Goal: Check status

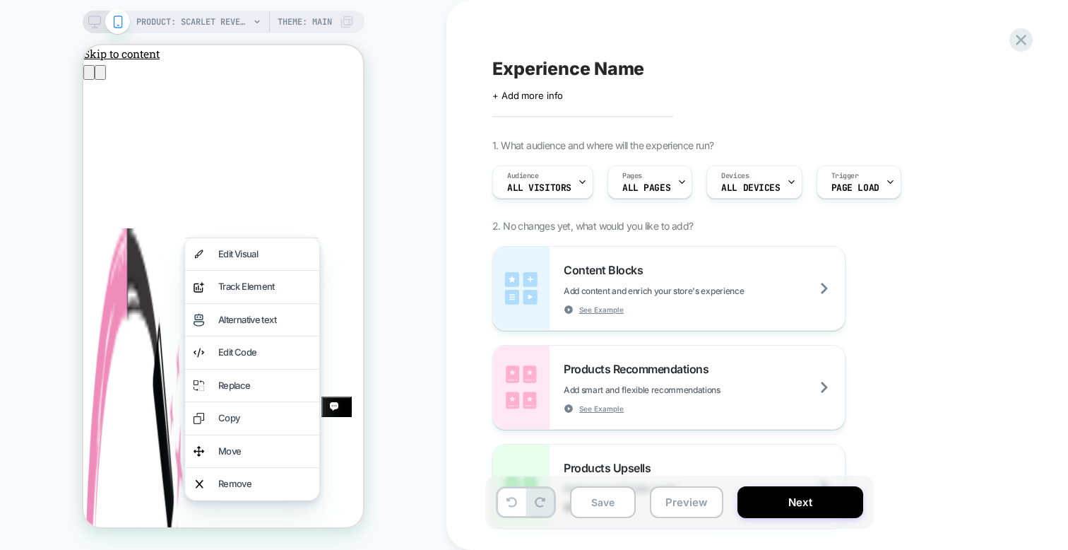
scroll to position [1101, 0]
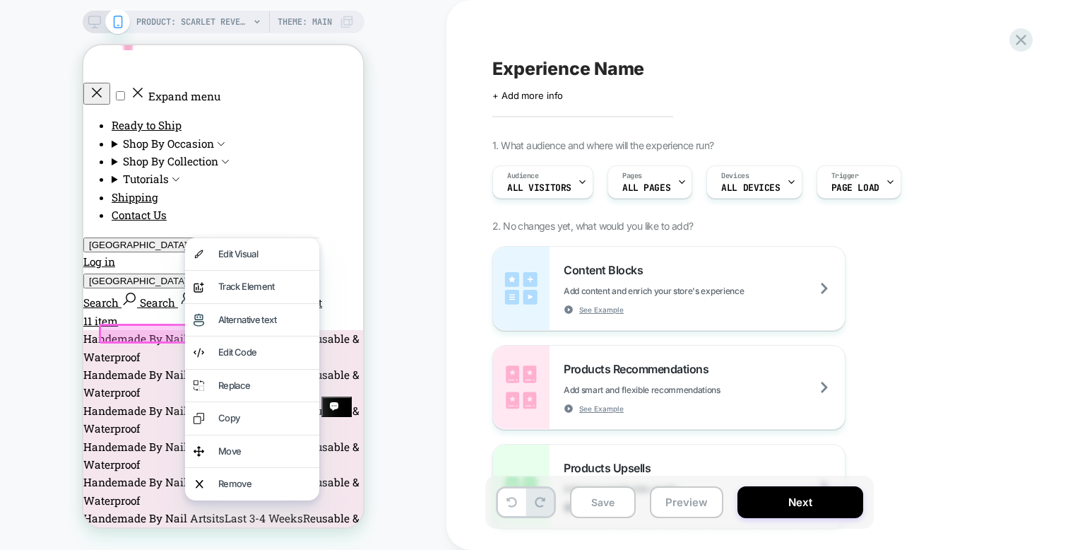
click at [398, 23] on div "PRODUCT: Scarlet Reverie PRODUCT: Scarlet Reverie Theme: MAIN" at bounding box center [223, 274] width 446 height 521
click at [1020, 37] on icon at bounding box center [1021, 39] width 19 height 19
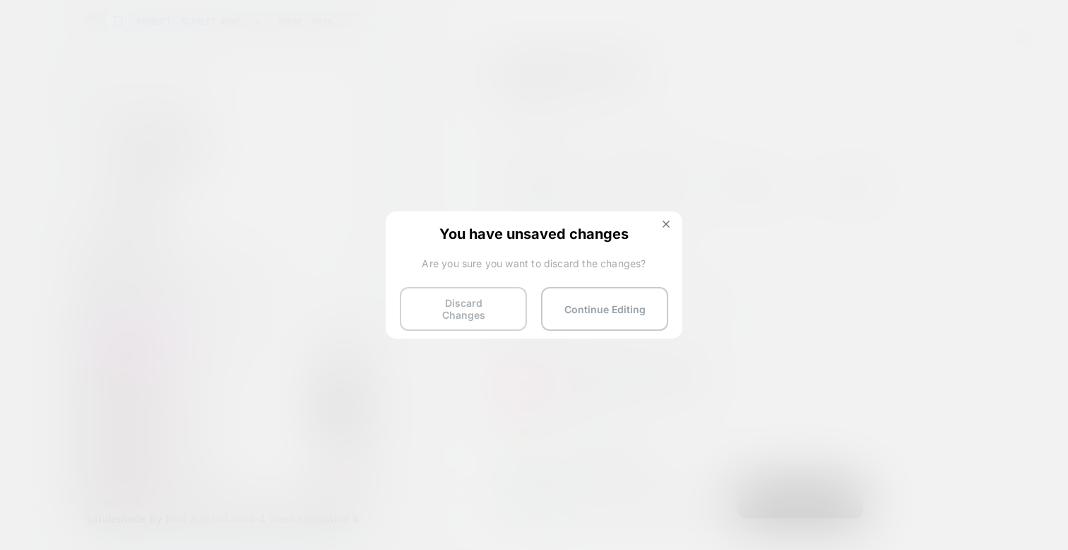
click at [460, 312] on button "Discard Changes" at bounding box center [463, 309] width 127 height 44
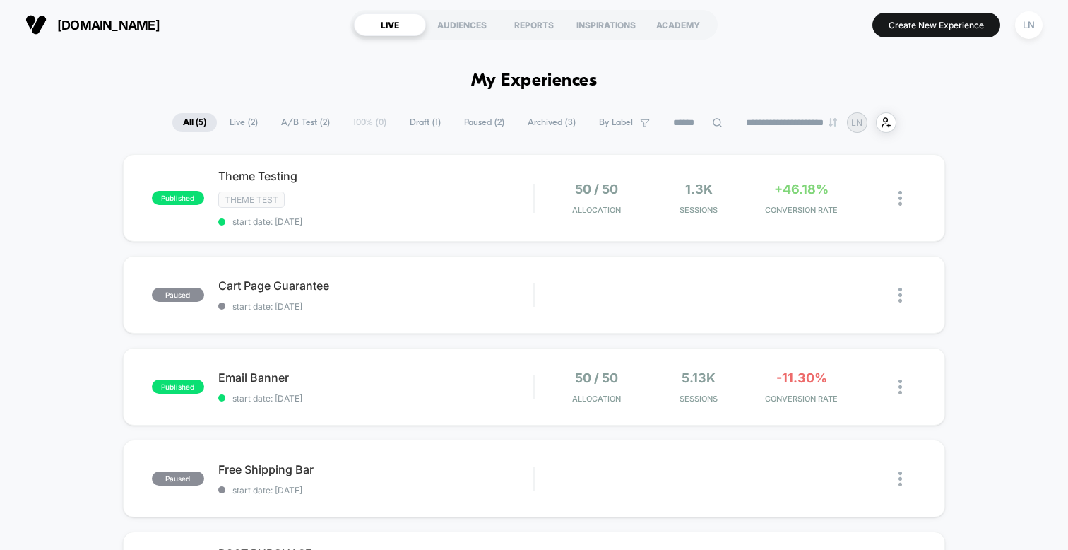
click at [91, 204] on div "published Theme Testing Theme Test start date: [DATE] 50 / 50 Allocation 1.3k S…" at bounding box center [534, 421] width 1068 height 535
click at [427, 179] on span "Theme Testing Click to edit experience details" at bounding box center [375, 176] width 315 height 14
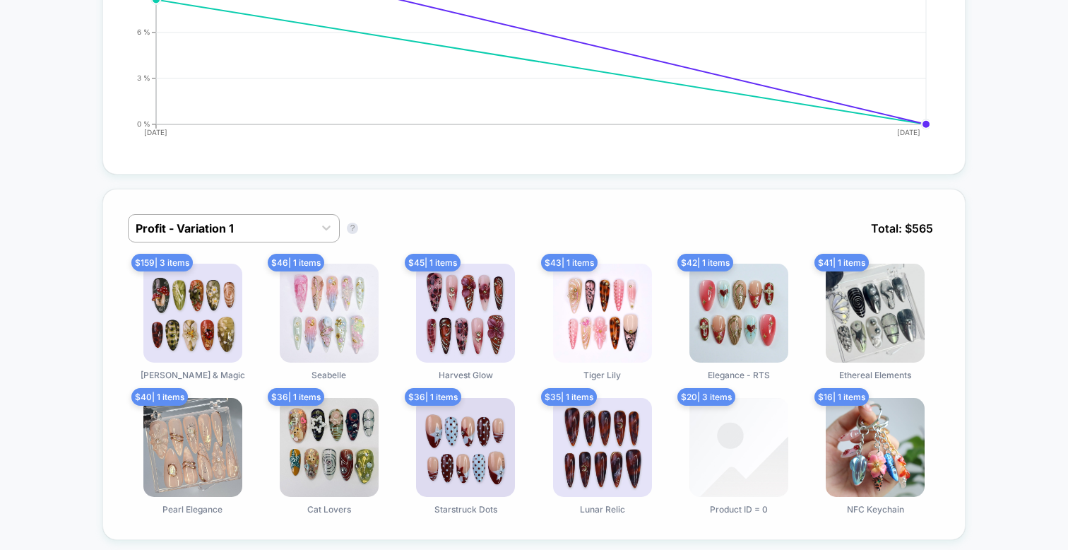
scroll to position [855, 0]
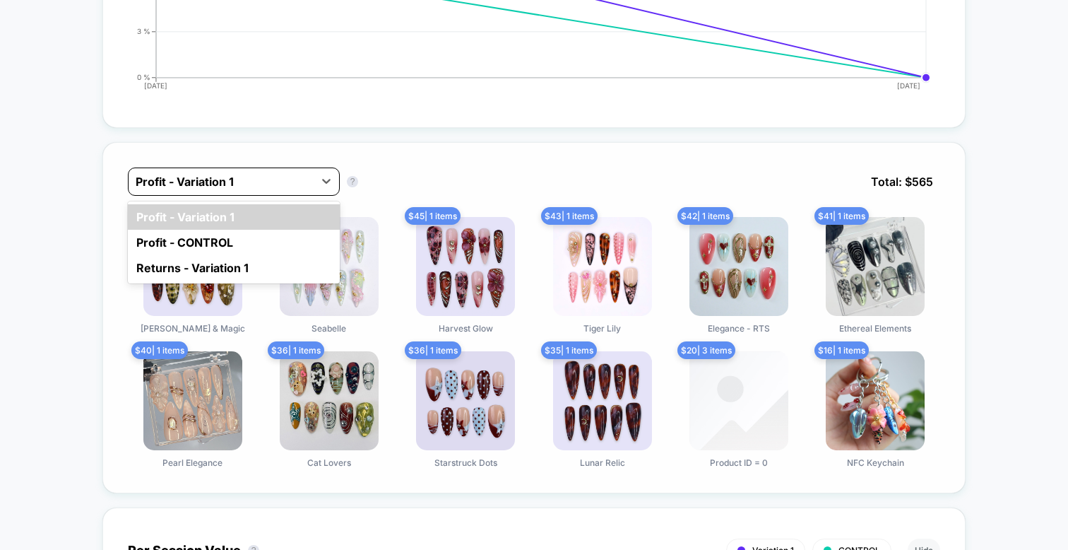
click at [171, 182] on div at bounding box center [221, 181] width 171 height 17
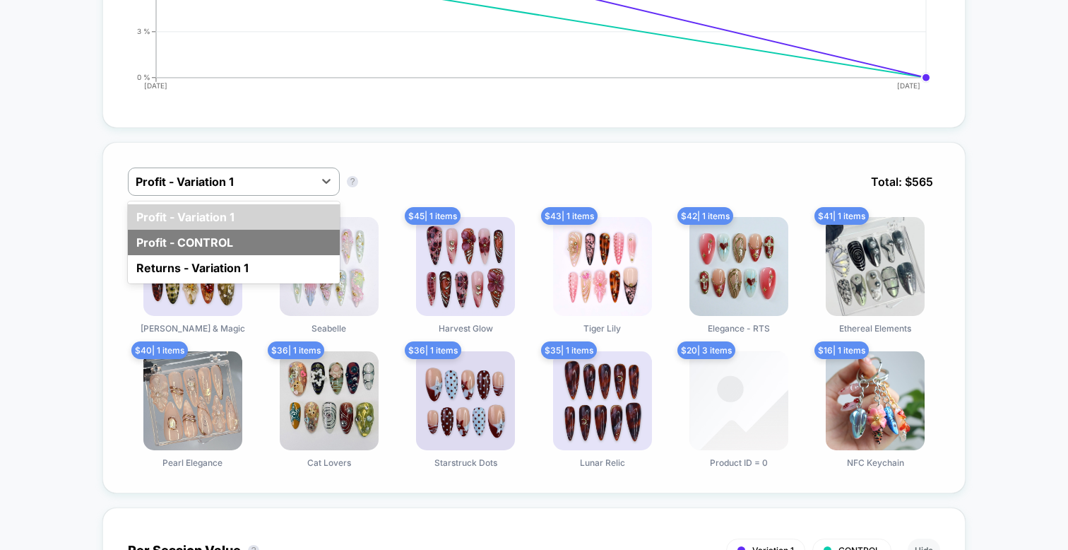
click at [155, 234] on div "Profit - CONTROL" at bounding box center [234, 242] width 212 height 25
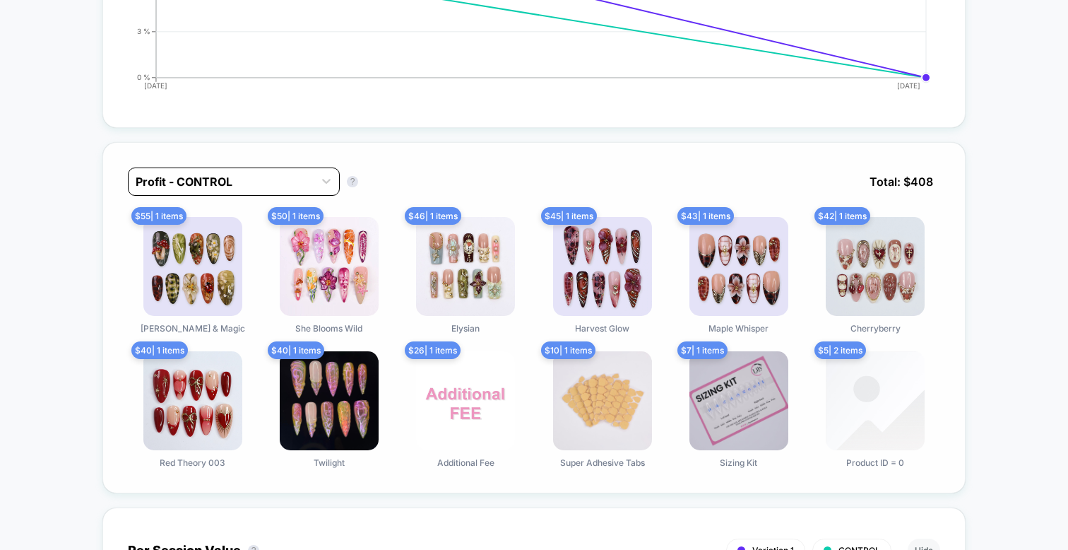
click at [239, 180] on div at bounding box center [221, 181] width 171 height 17
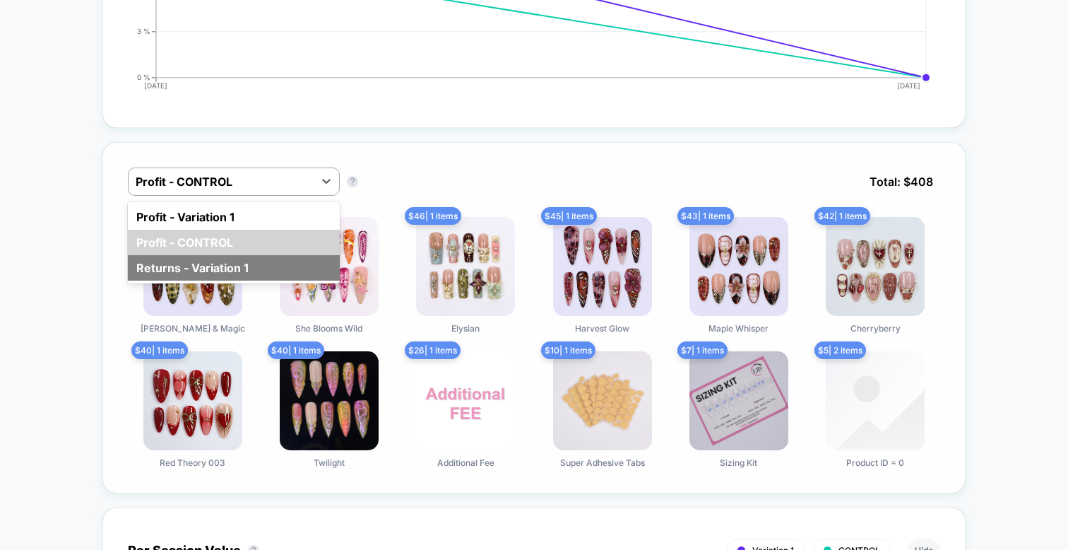
click at [206, 258] on div "Returns - Variation 1" at bounding box center [234, 267] width 212 height 25
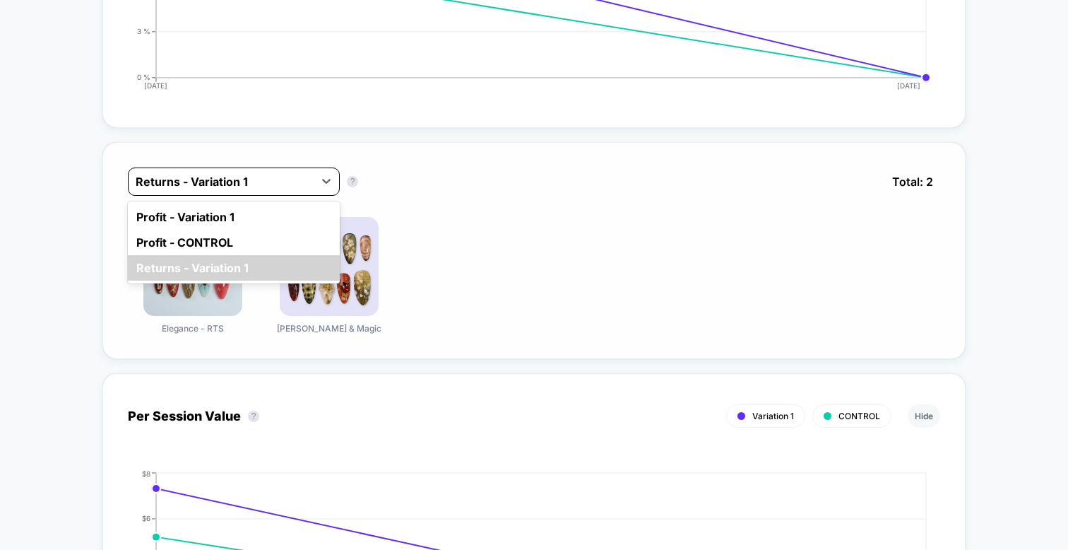
click at [261, 184] on div at bounding box center [221, 181] width 171 height 17
click at [235, 209] on div "Profit - Variation 1" at bounding box center [234, 216] width 212 height 25
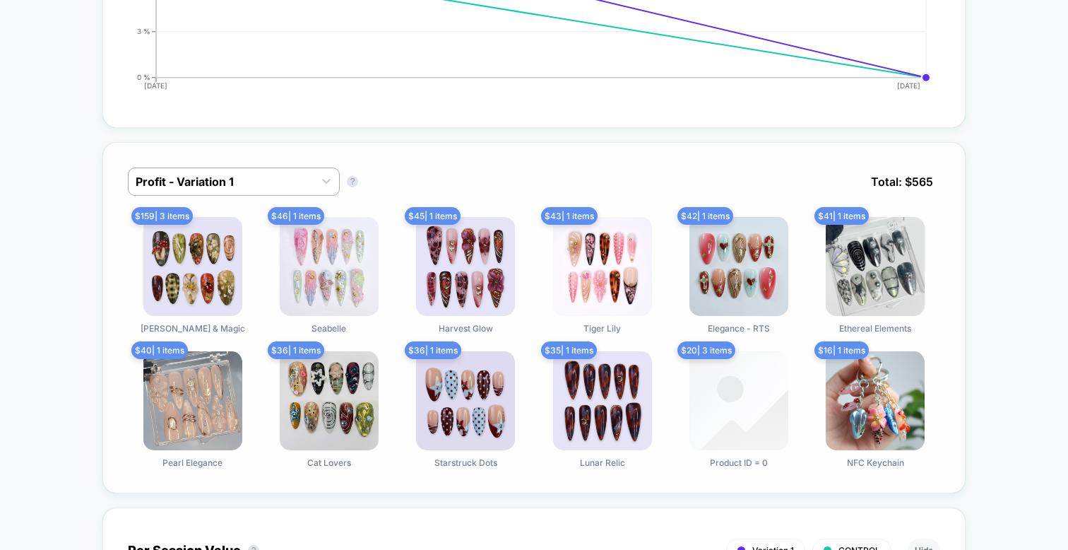
click at [492, 186] on div "Profit - Variation 1 Profit - Variation 1 ? Total: $ 565" at bounding box center [534, 191] width 812 height 49
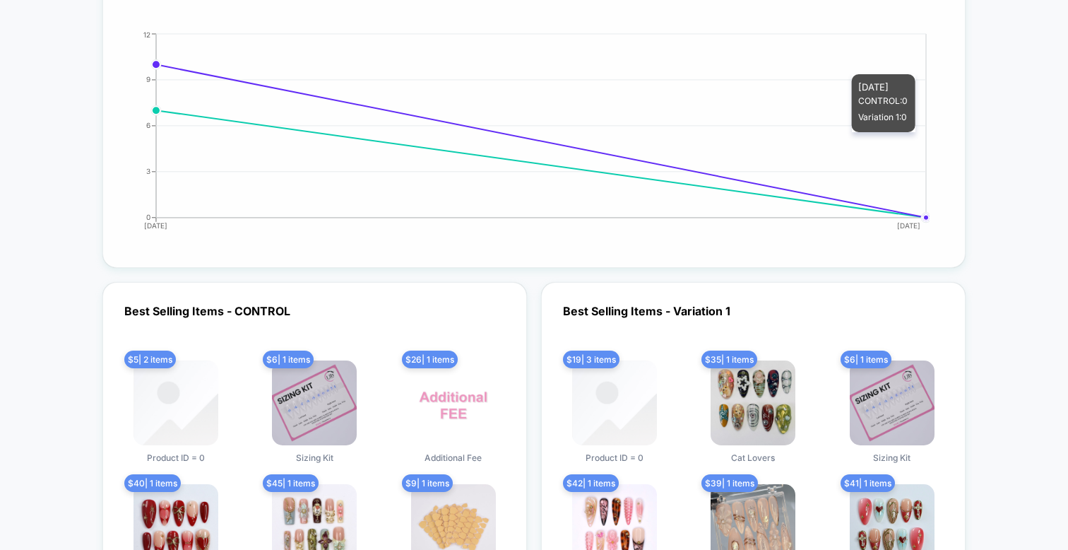
scroll to position [3068, 0]
